Goal: Download file/media

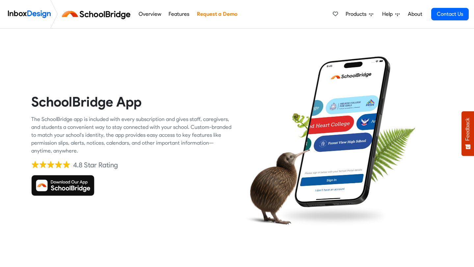
click at [75, 185] on img at bounding box center [62, 185] width 63 height 21
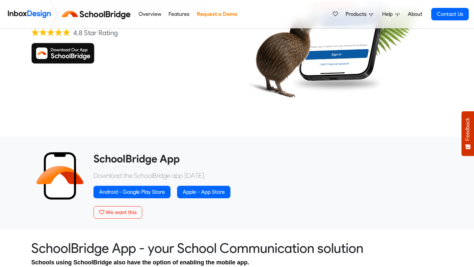
scroll to position [135, 0]
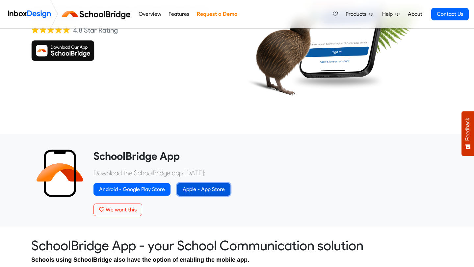
click at [208, 194] on link "Apple - App Store" at bounding box center [203, 189] width 53 height 13
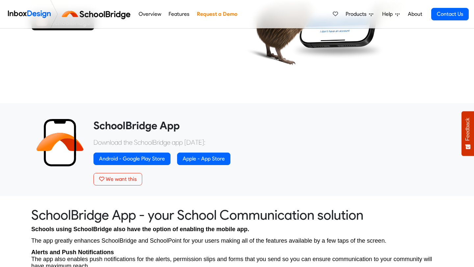
scroll to position [171, 0]
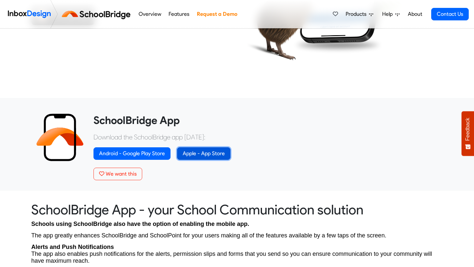
click at [199, 156] on link "Apple - App Store" at bounding box center [203, 153] width 53 height 13
